Goal: Task Accomplishment & Management: Use online tool/utility

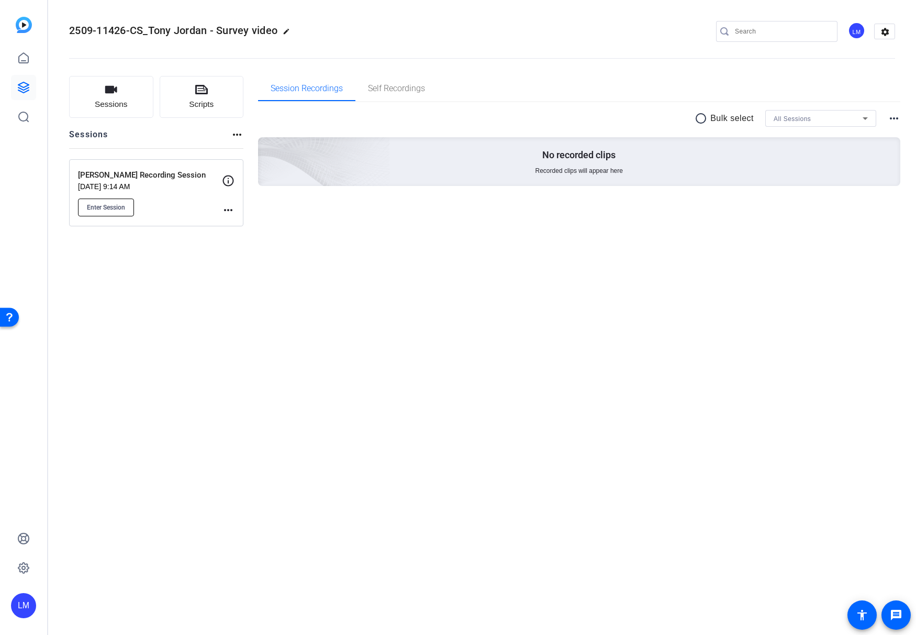
click at [116, 206] on span "Enter Session" at bounding box center [106, 207] width 38 height 8
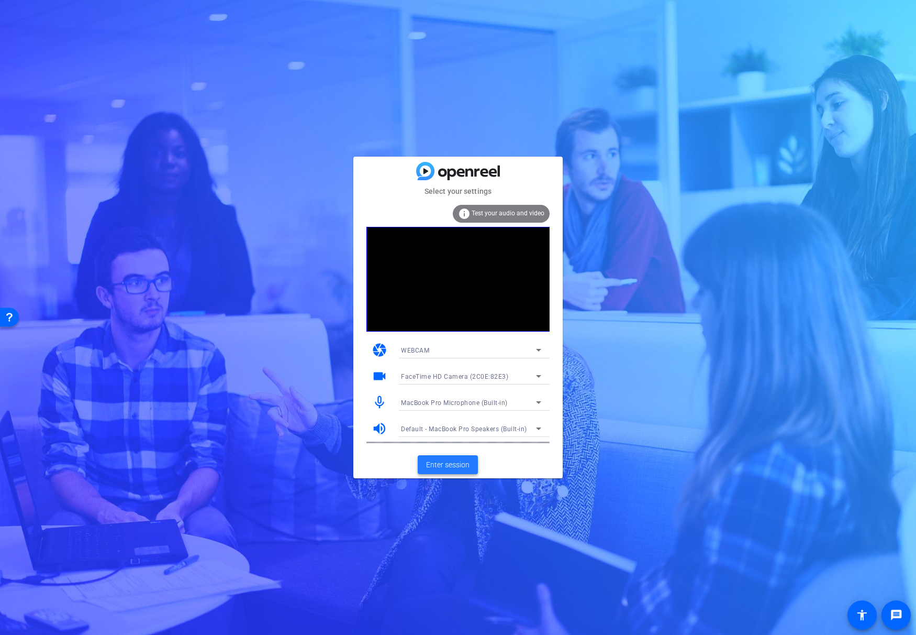
click at [440, 460] on span "Enter session" at bounding box center [447, 464] width 43 height 11
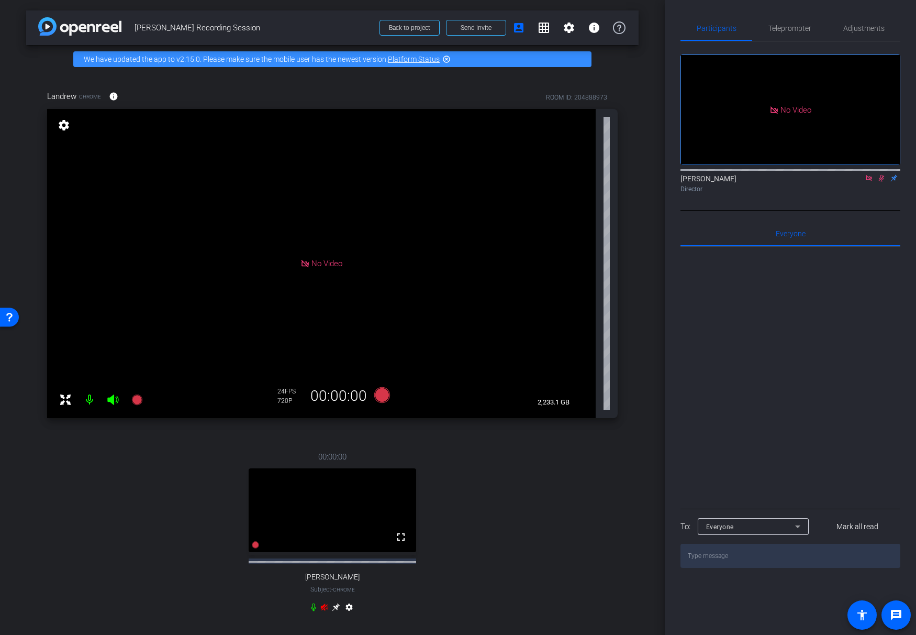
click at [884, 182] on icon at bounding box center [882, 177] width 8 height 7
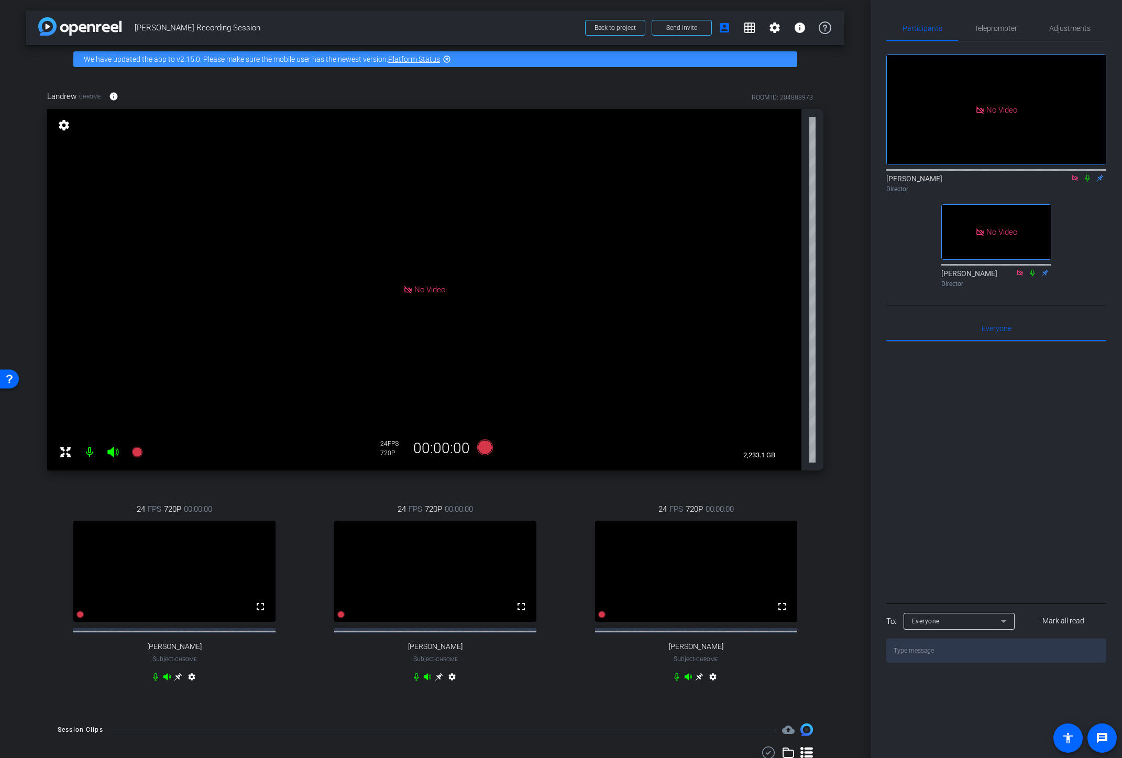
click at [701, 634] on icon at bounding box center [699, 677] width 8 height 8
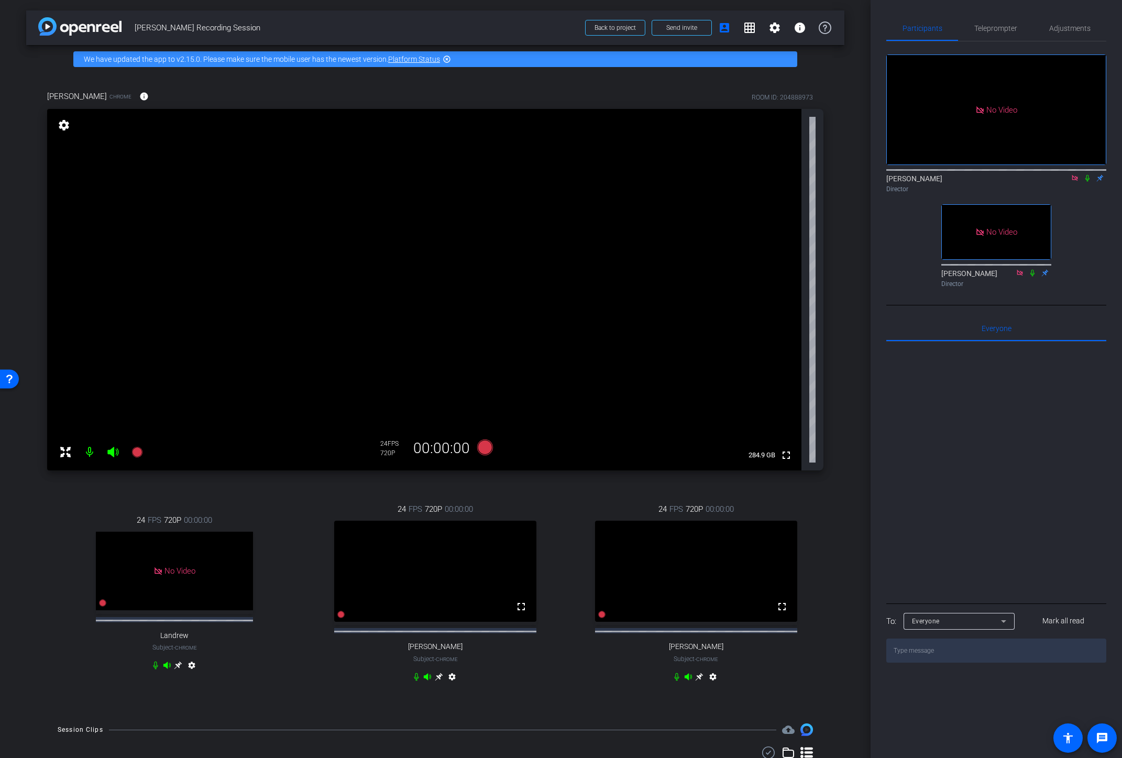
click at [61, 118] on div "settings" at bounding box center [64, 126] width 18 height 18
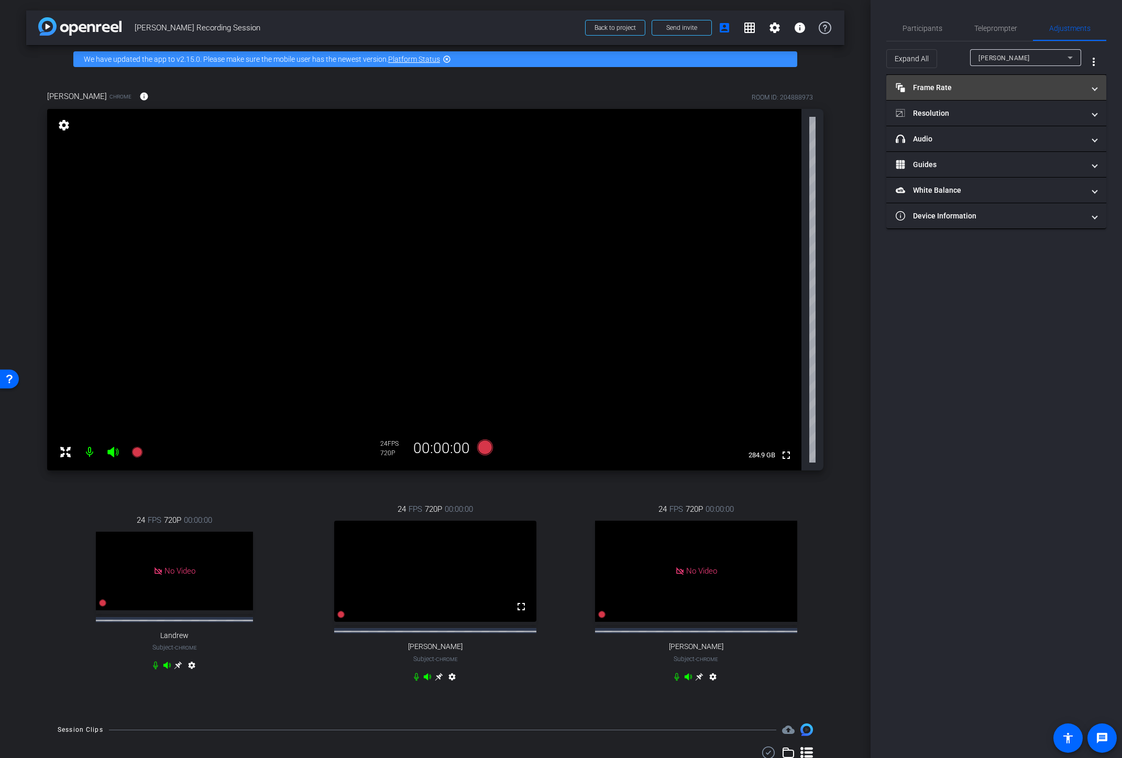
click at [916, 84] on mat-panel-title "Frame Rate Frame Rate" at bounding box center [989, 87] width 189 height 11
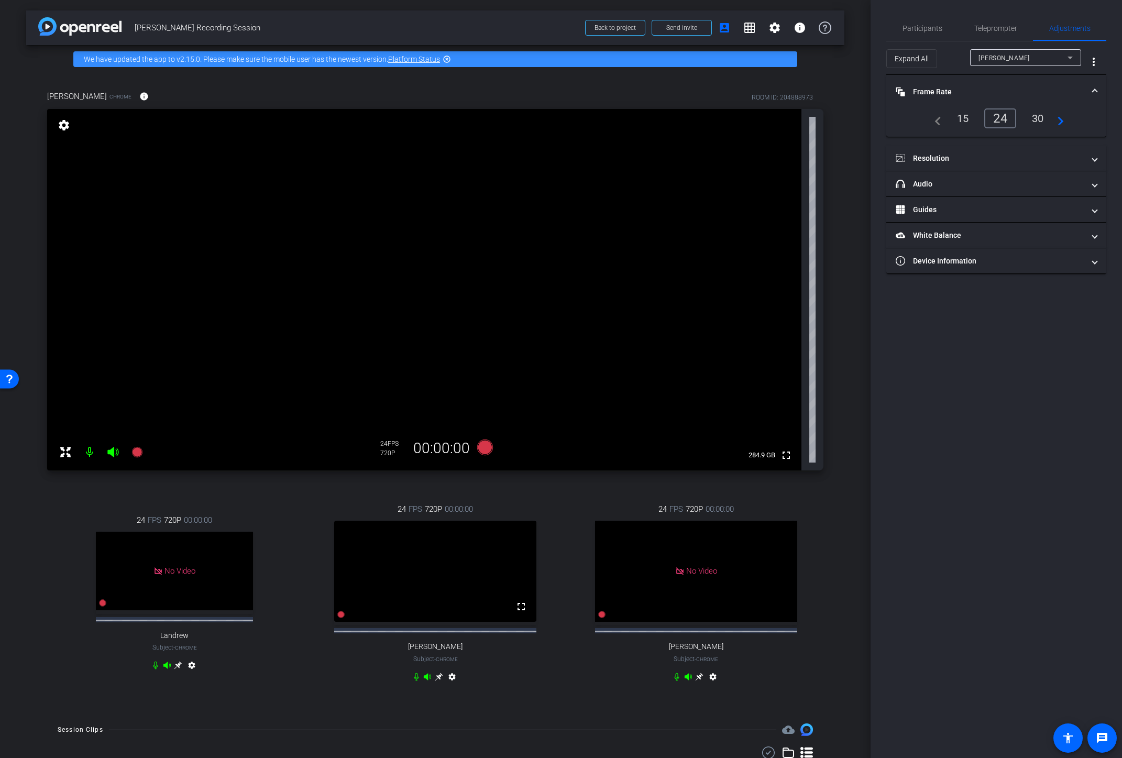
click at [916, 121] on div "30" at bounding box center [1038, 118] width 28 height 18
click at [916, 150] on mat-expansion-panel-header "Resolution" at bounding box center [996, 158] width 220 height 25
click at [916, 195] on div "1080" at bounding box center [1004, 189] width 39 height 18
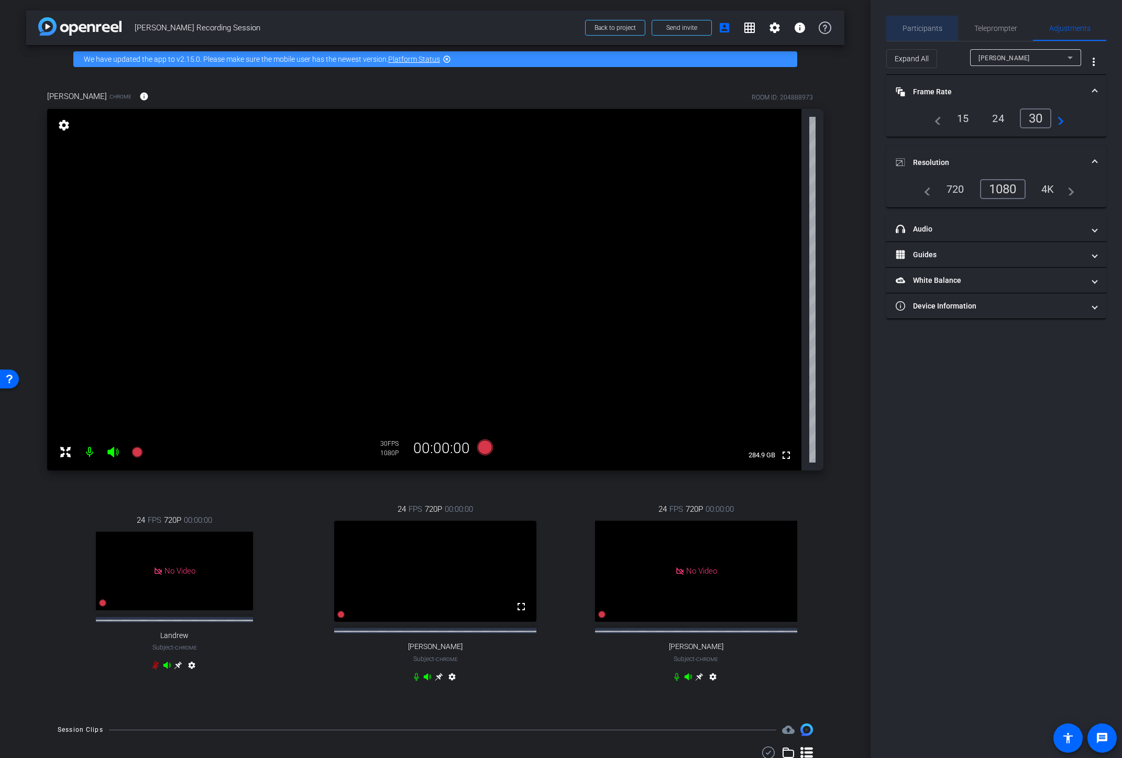
click at [916, 33] on span "Participants" at bounding box center [922, 28] width 40 height 25
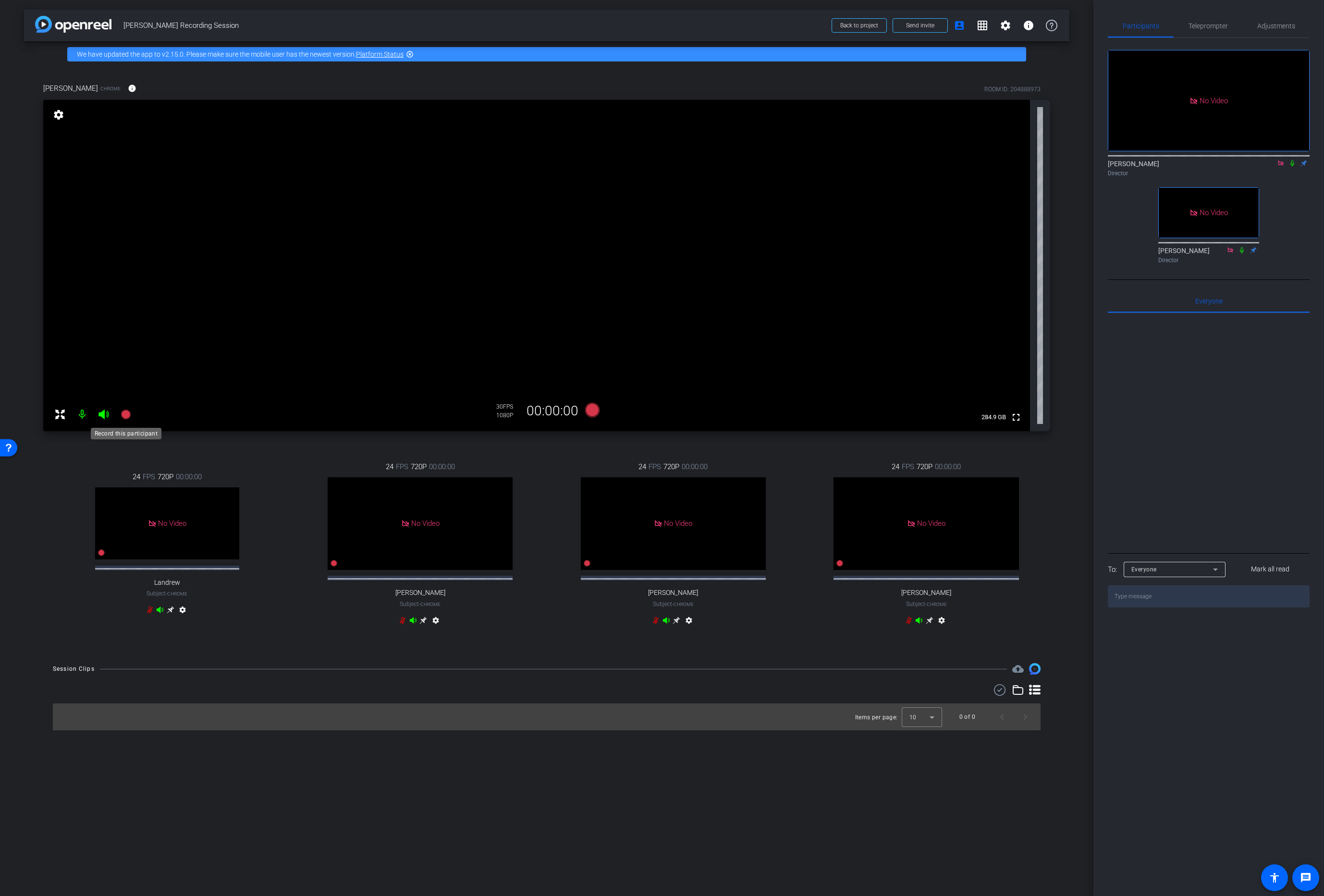
click at [126, 417] on icon at bounding box center [125, 415] width 9 height 9
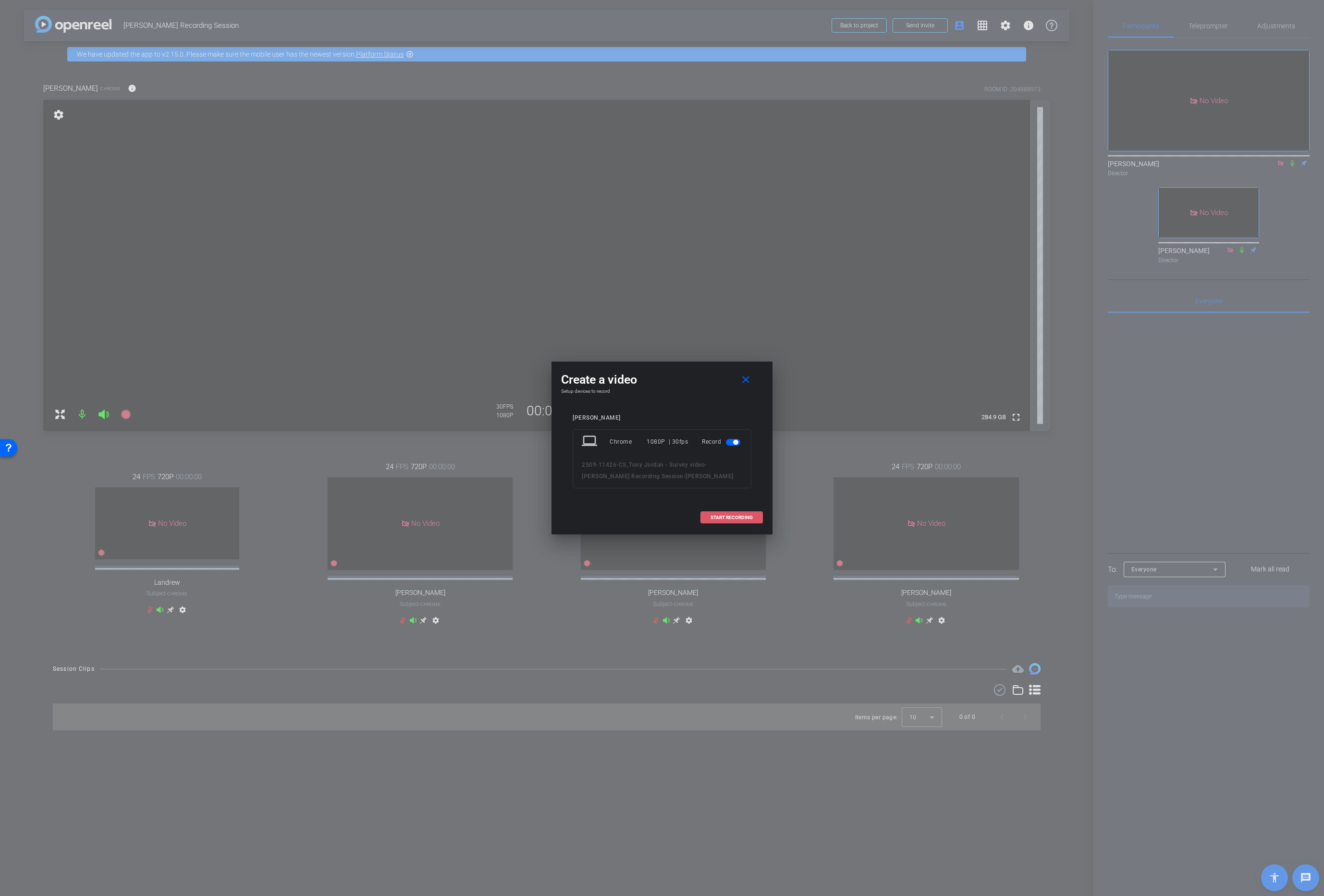
click at [724, 518] on span "START RECORDING" at bounding box center [731, 517] width 42 height 5
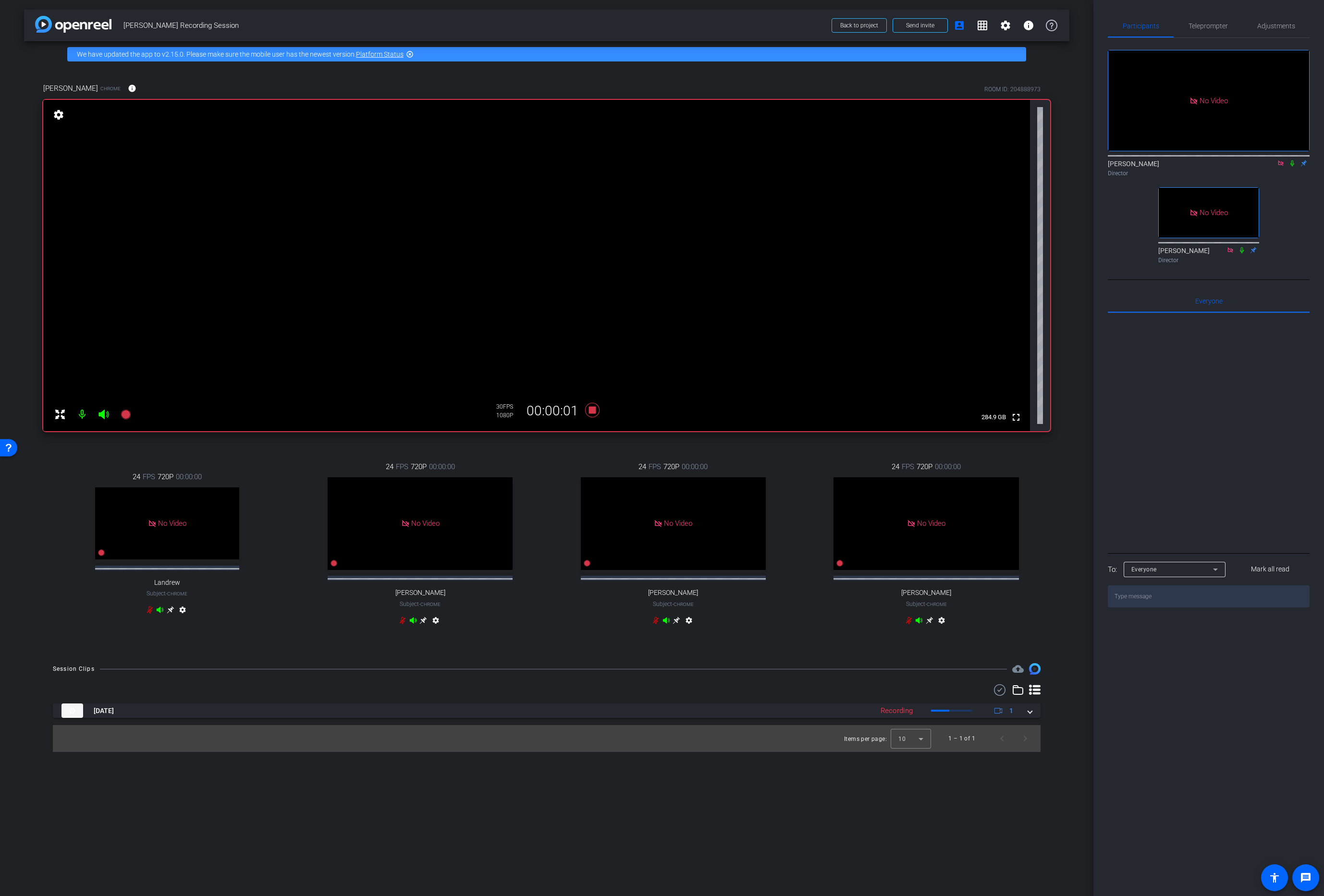
click at [840, 160] on icon at bounding box center [1292, 162] width 7 height 6
click at [840, 247] on icon at bounding box center [1241, 249] width 7 height 6
click at [840, 160] on icon at bounding box center [1293, 163] width 6 height 6
click at [598, 410] on icon at bounding box center [592, 410] width 23 height 17
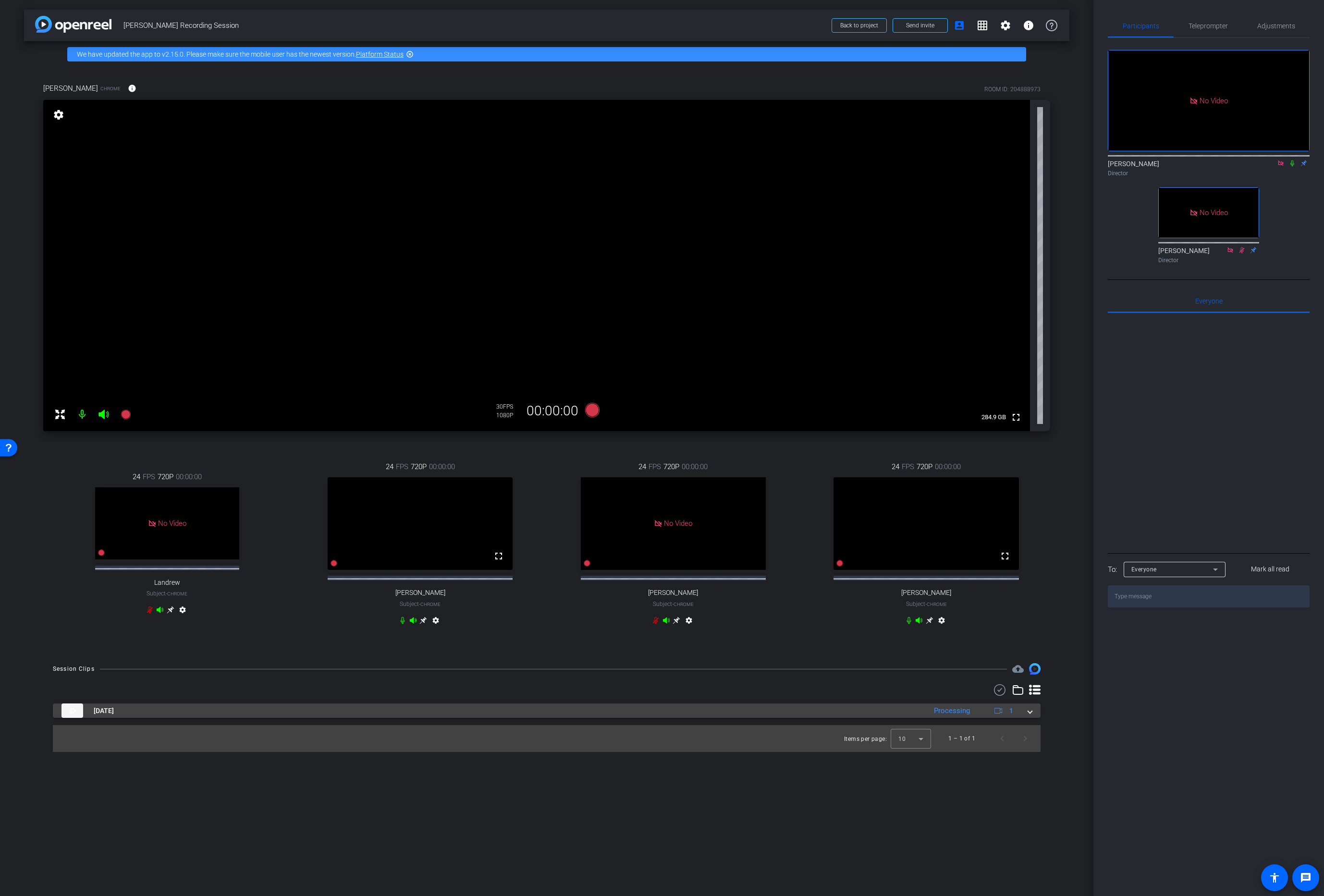
click at [840, 581] on span at bounding box center [1030, 711] width 4 height 10
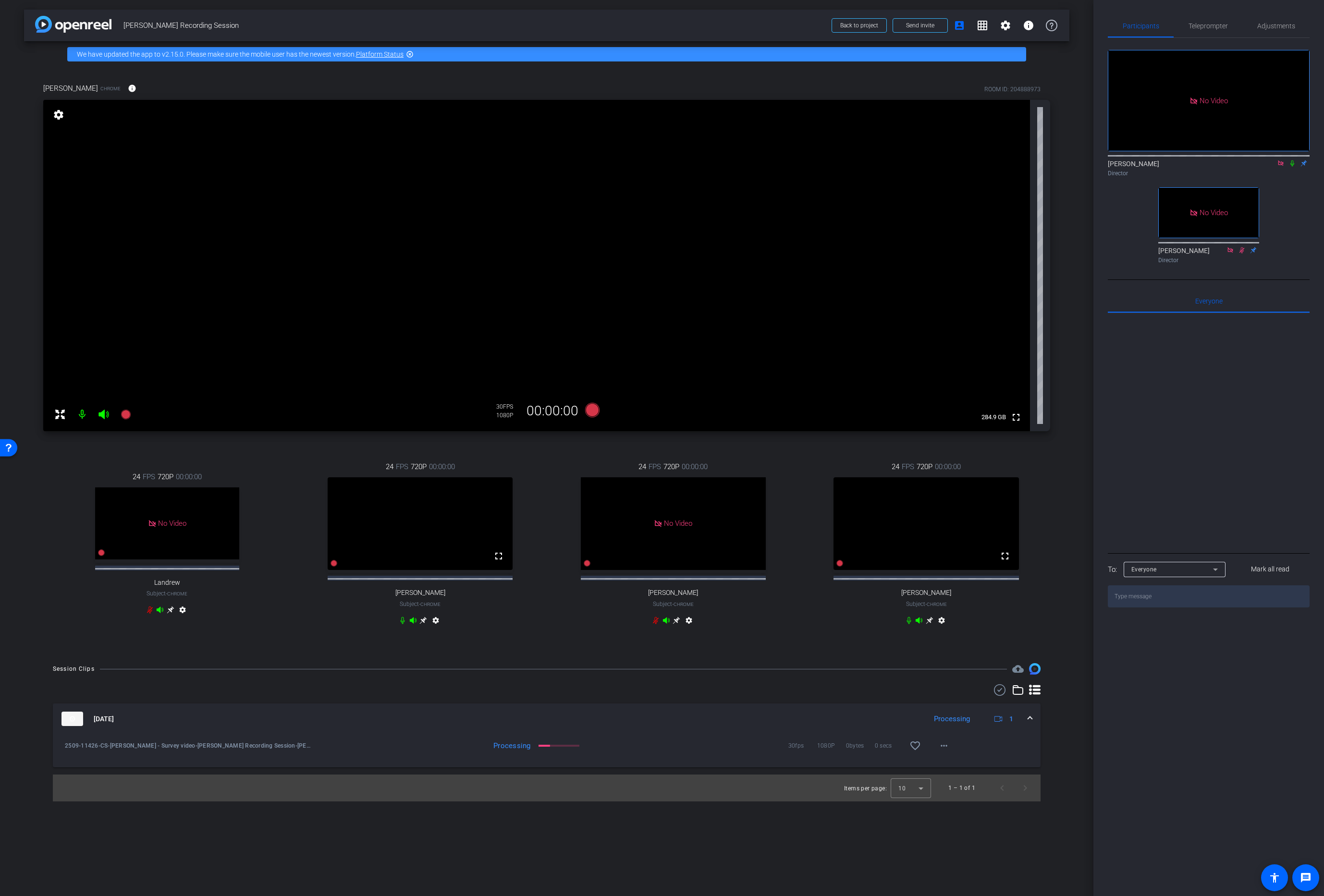
click at [296, 487] on div "24 FPS 720P 00:00:00 fullscreen [PERSON_NAME] Subject - Chrome settings" at bounding box center [420, 545] width 248 height 198
click at [125, 415] on icon at bounding box center [125, 415] width 9 height 9
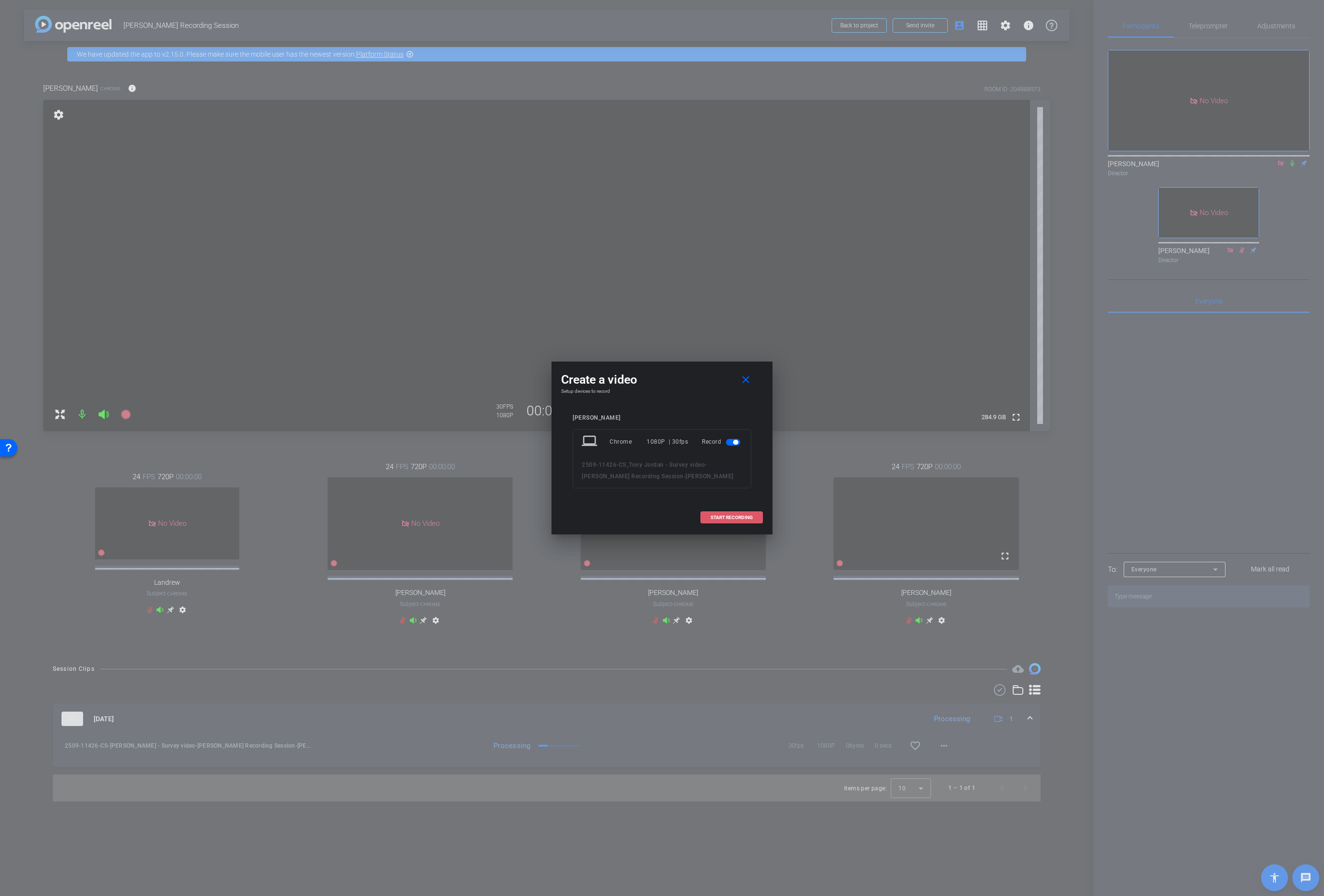
click at [727, 517] on span "START RECORDING" at bounding box center [731, 517] width 42 height 5
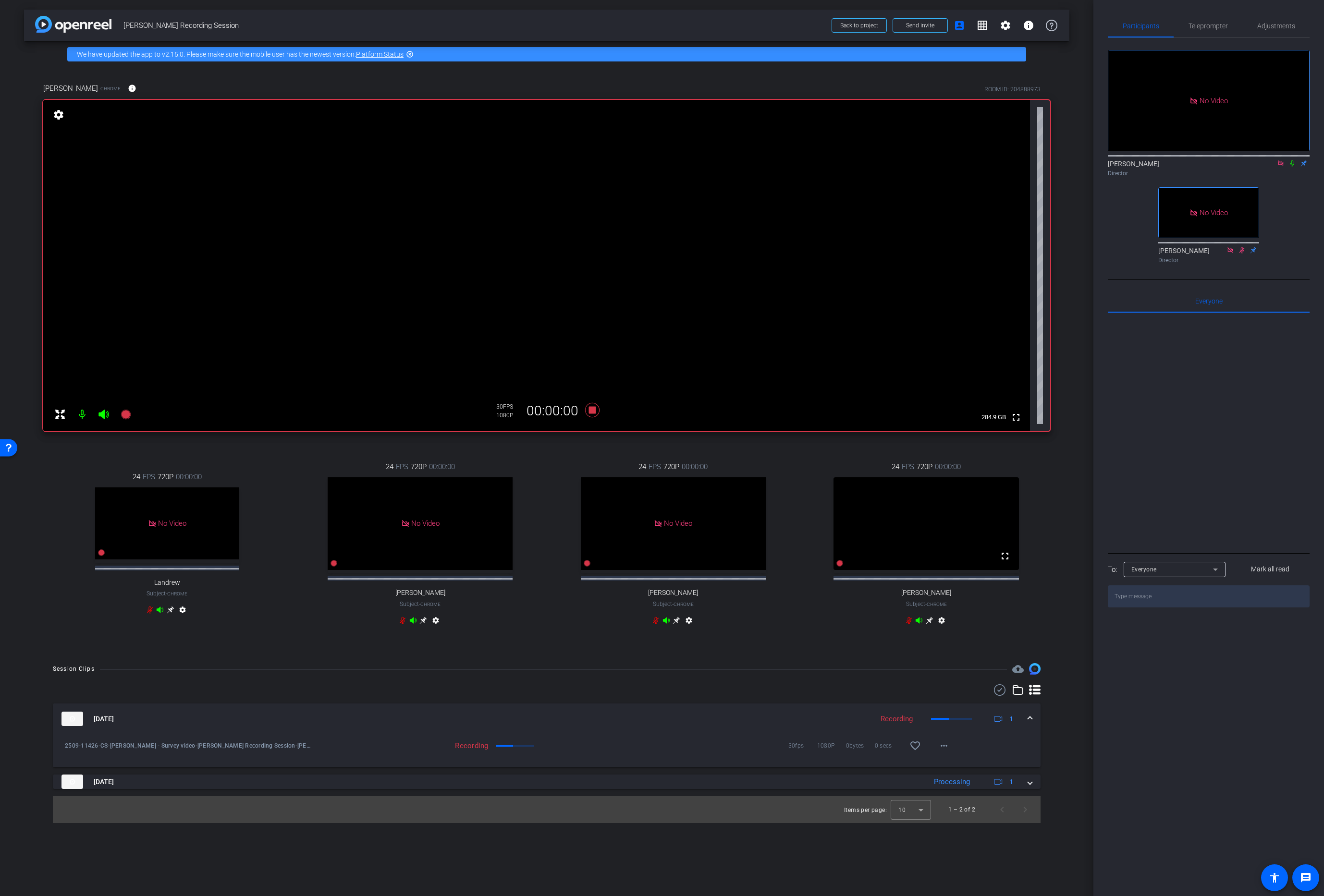
click at [840, 160] on icon at bounding box center [1292, 162] width 7 height 6
click at [840, 159] on mat-icon at bounding box center [1292, 162] width 12 height 8
click at [840, 160] on icon at bounding box center [1292, 162] width 7 height 6
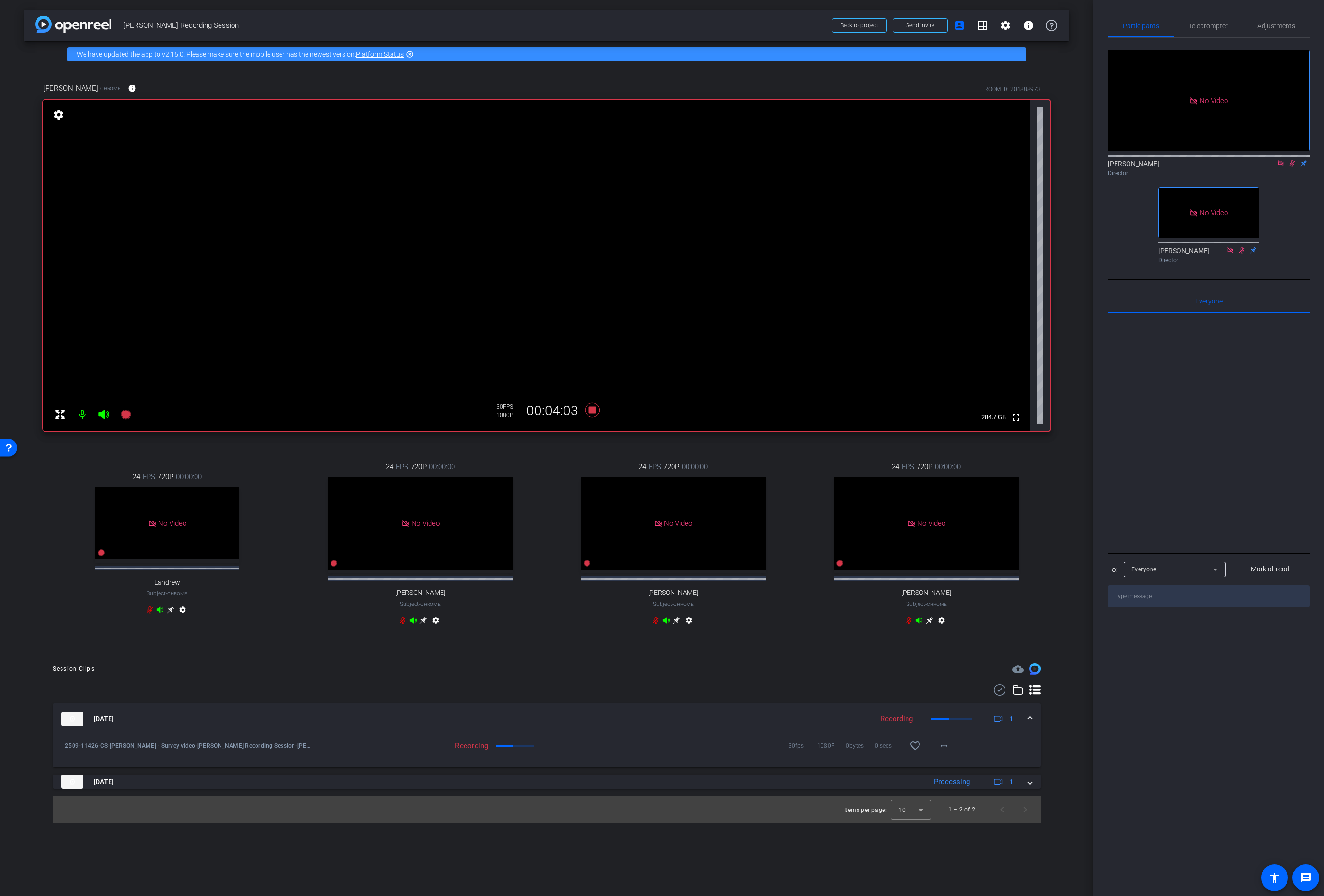
click at [840, 387] on div at bounding box center [1208, 431] width 202 height 238
click at [840, 153] on div "No Video [PERSON_NAME] Director No Video [PERSON_NAME] Director" at bounding box center [1208, 152] width 202 height 229
click at [840, 160] on icon at bounding box center [1293, 163] width 6 height 6
click at [592, 413] on icon at bounding box center [593, 410] width 15 height 15
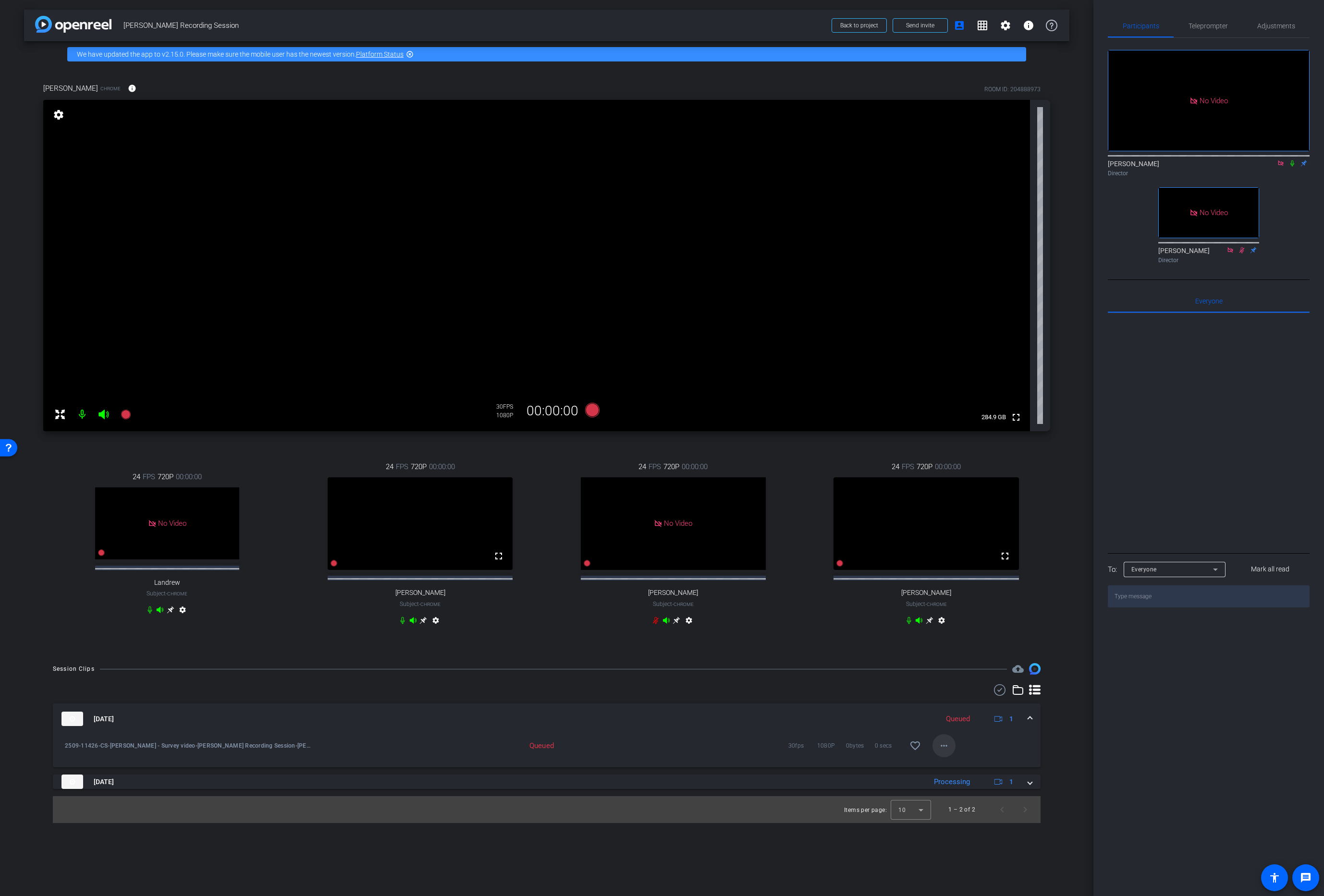
click at [840, 581] on mat-icon "more_horiz" at bounding box center [944, 746] width 12 height 12
click at [840, 581] on div at bounding box center [662, 448] width 1324 height 896
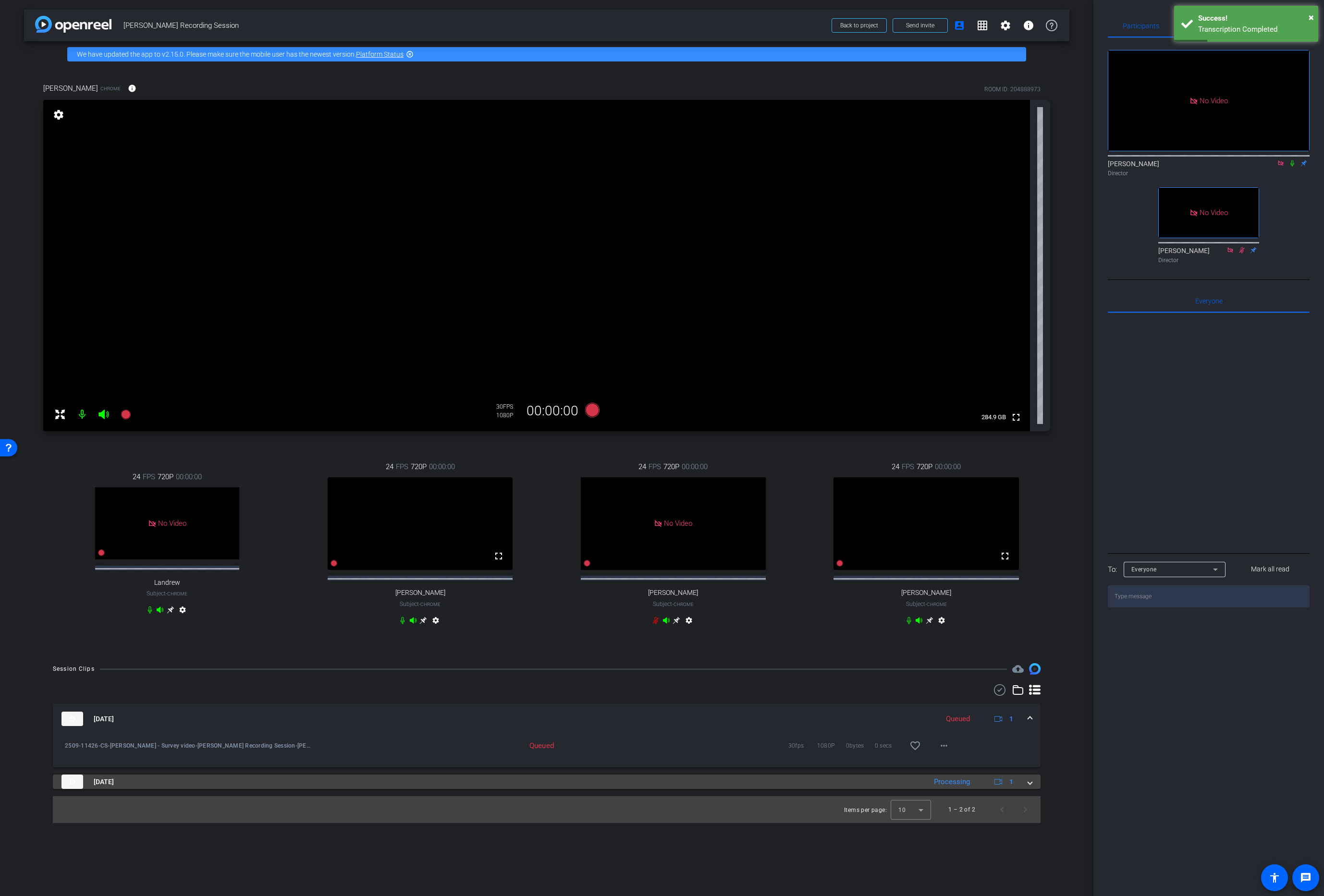
click at [840, 581] on span at bounding box center [1030, 781] width 4 height 10
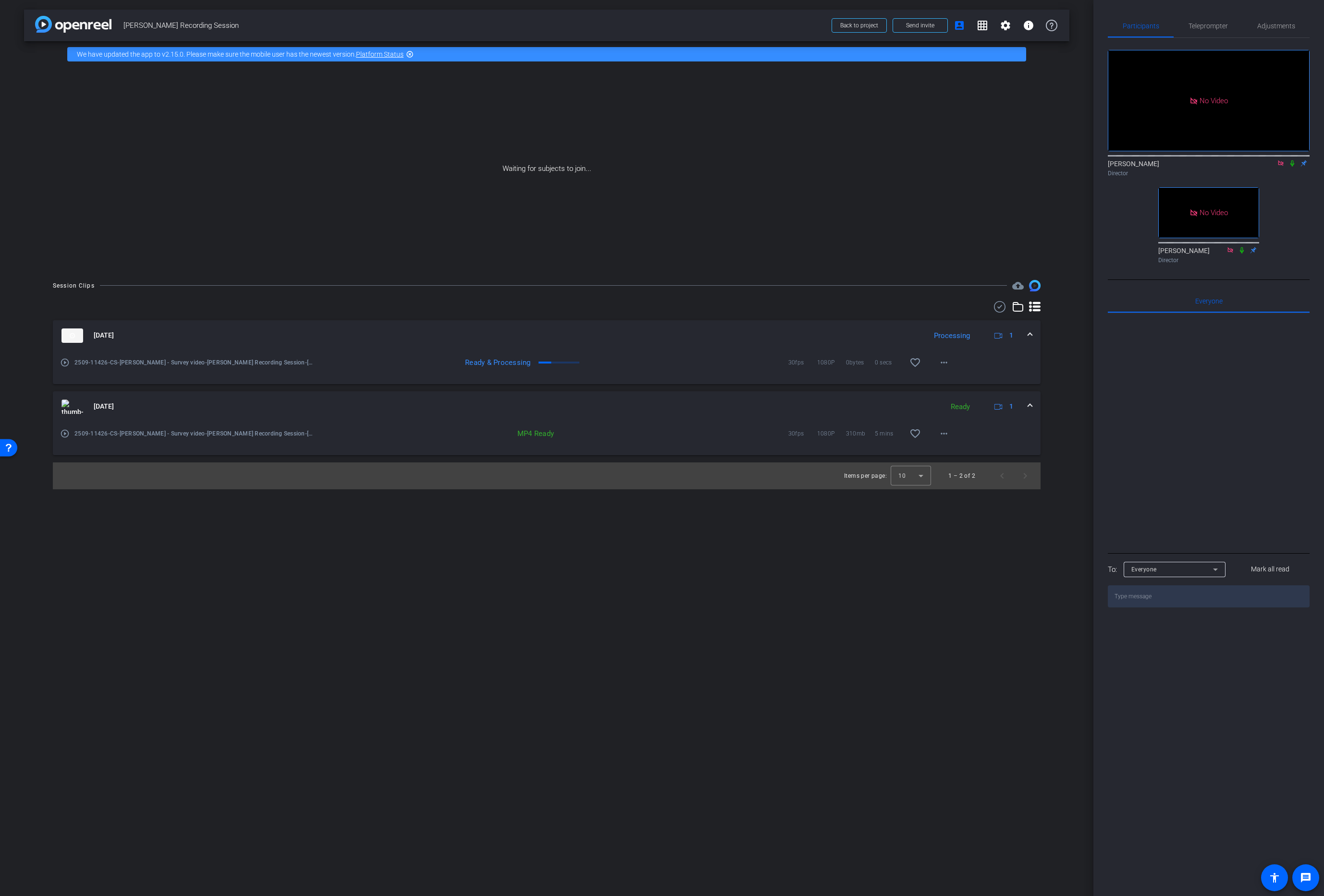
click at [840, 160] on icon at bounding box center [1292, 162] width 7 height 6
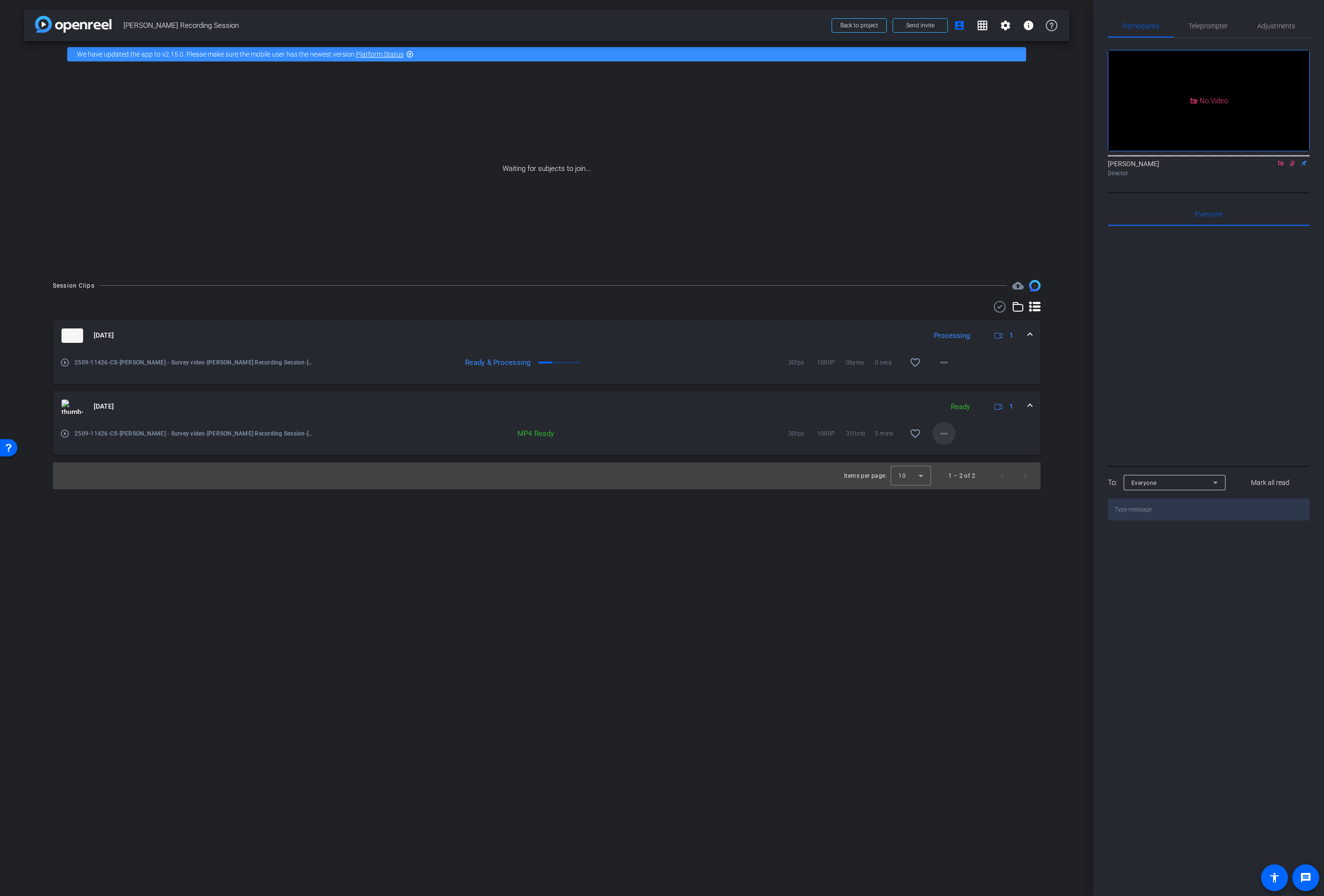
click at [840, 435] on mat-icon "more_horiz" at bounding box center [944, 434] width 12 height 12
click at [840, 477] on span "Download MP4" at bounding box center [969, 477] width 58 height 12
click at [840, 362] on mat-icon "more_horiz" at bounding box center [944, 362] width 12 height 12
click at [840, 405] on span "Download MP4" at bounding box center [969, 406] width 58 height 12
